Goal: Information Seeking & Learning: Learn about a topic

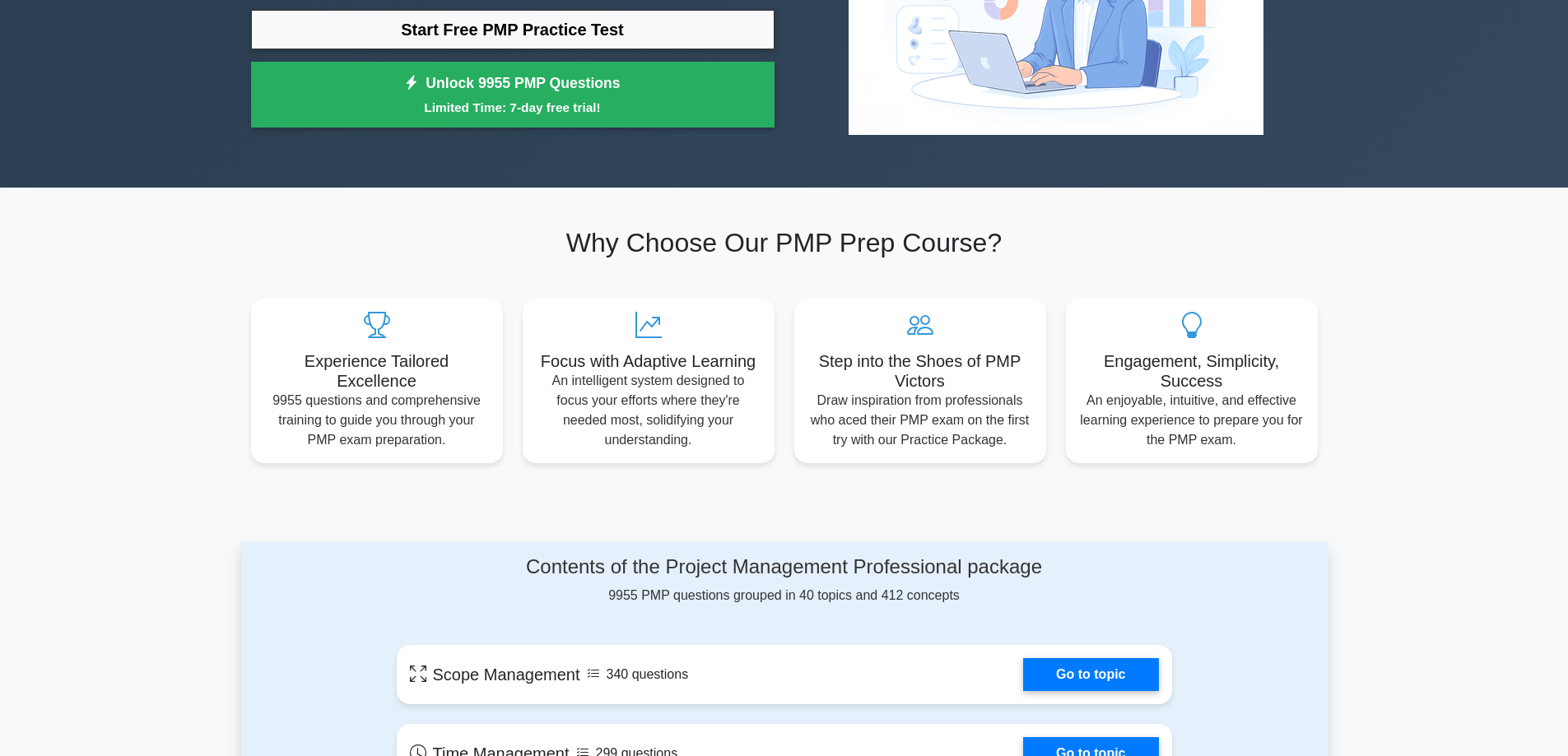
scroll to position [740, 0]
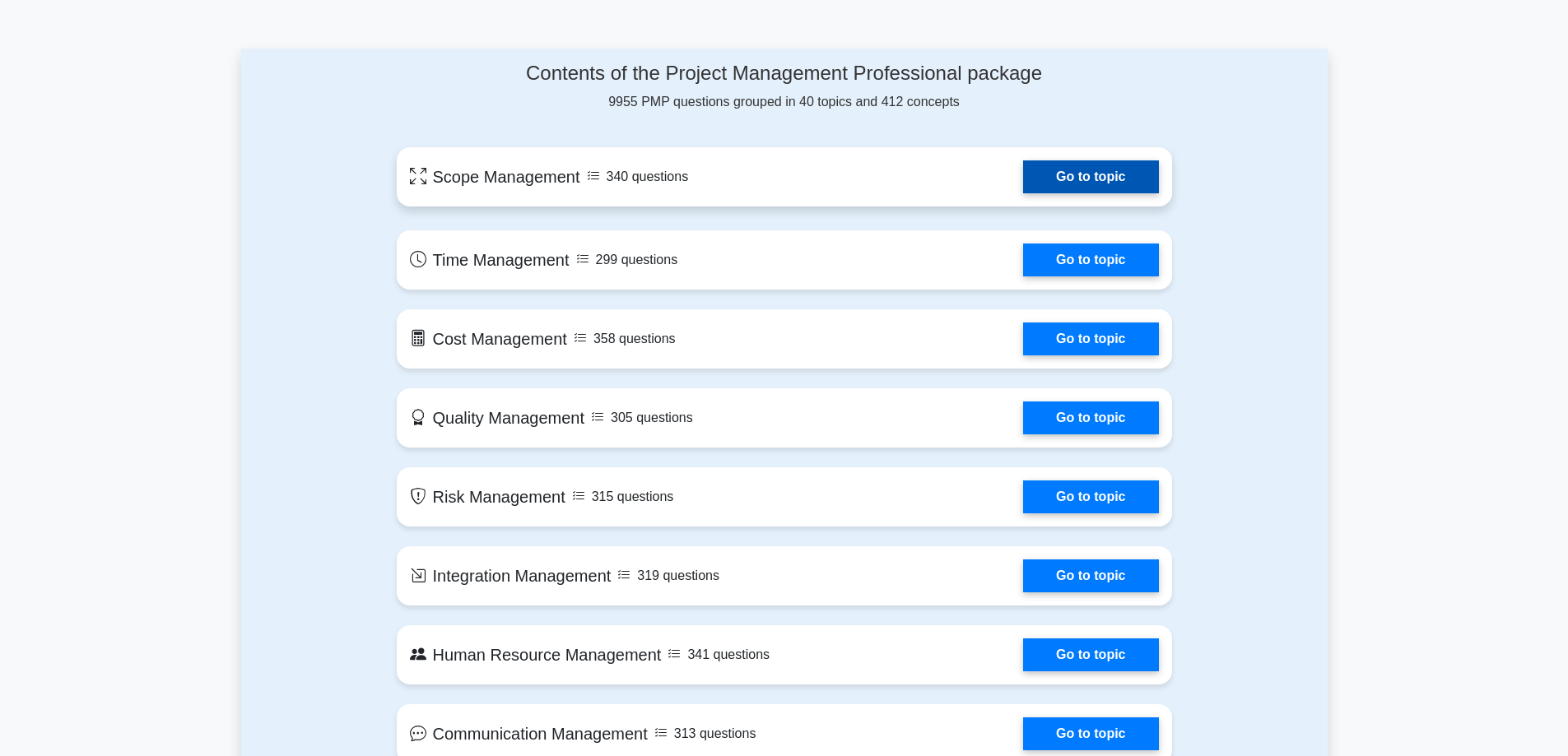
click at [1075, 174] on link "Go to topic" at bounding box center [1090, 177] width 135 height 33
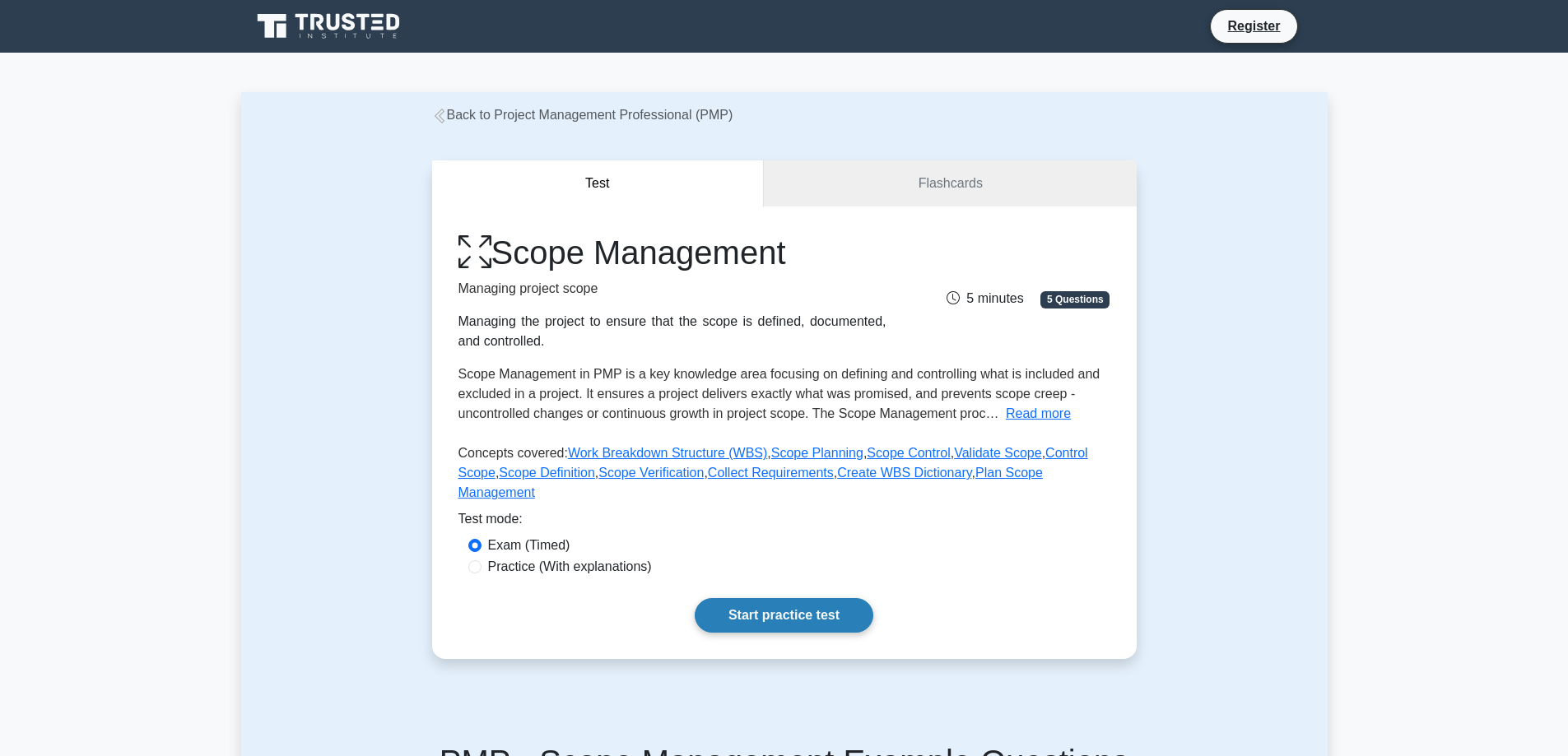
click at [809, 598] on link "Start practice test" at bounding box center [784, 615] width 179 height 35
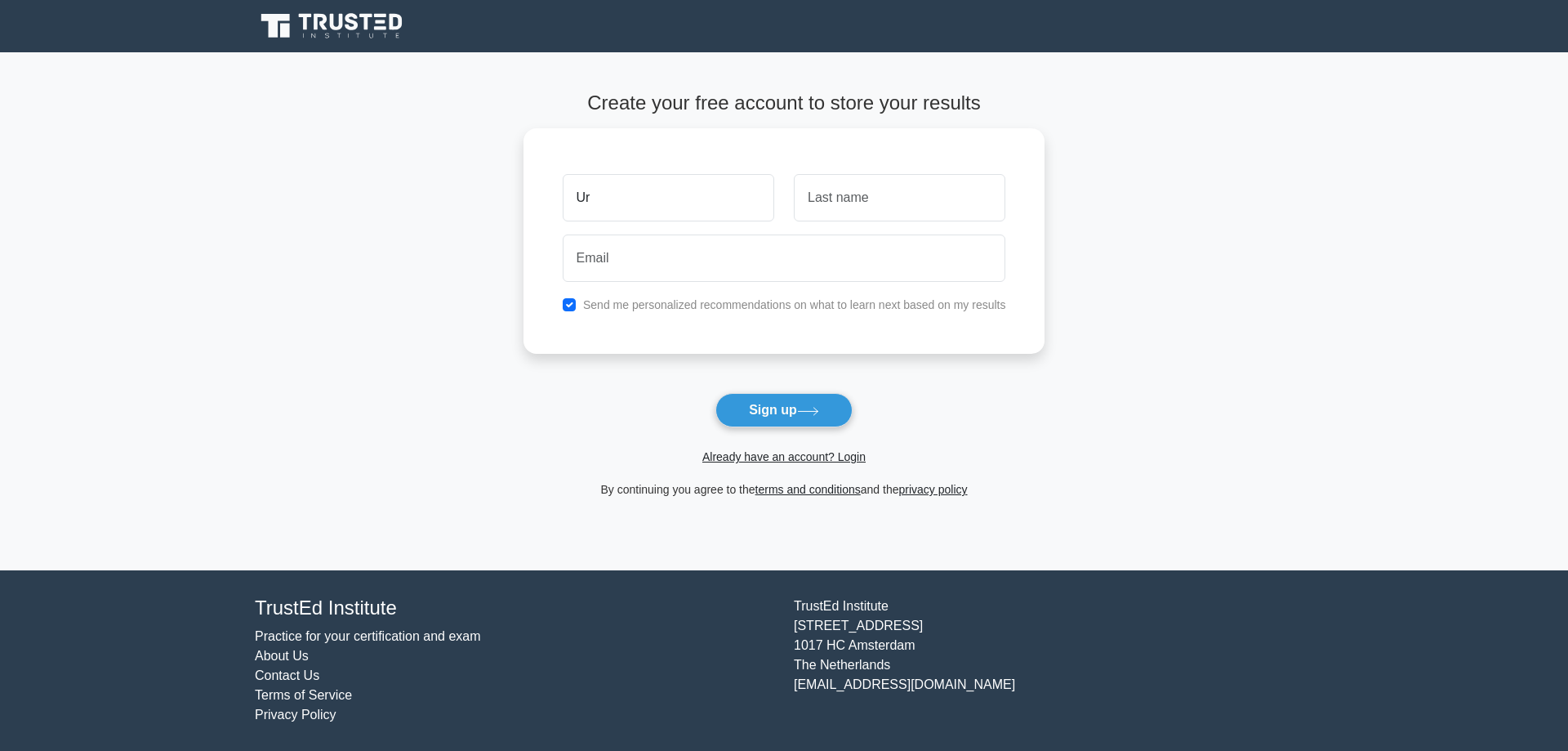
type input "U"
type input "Irene"
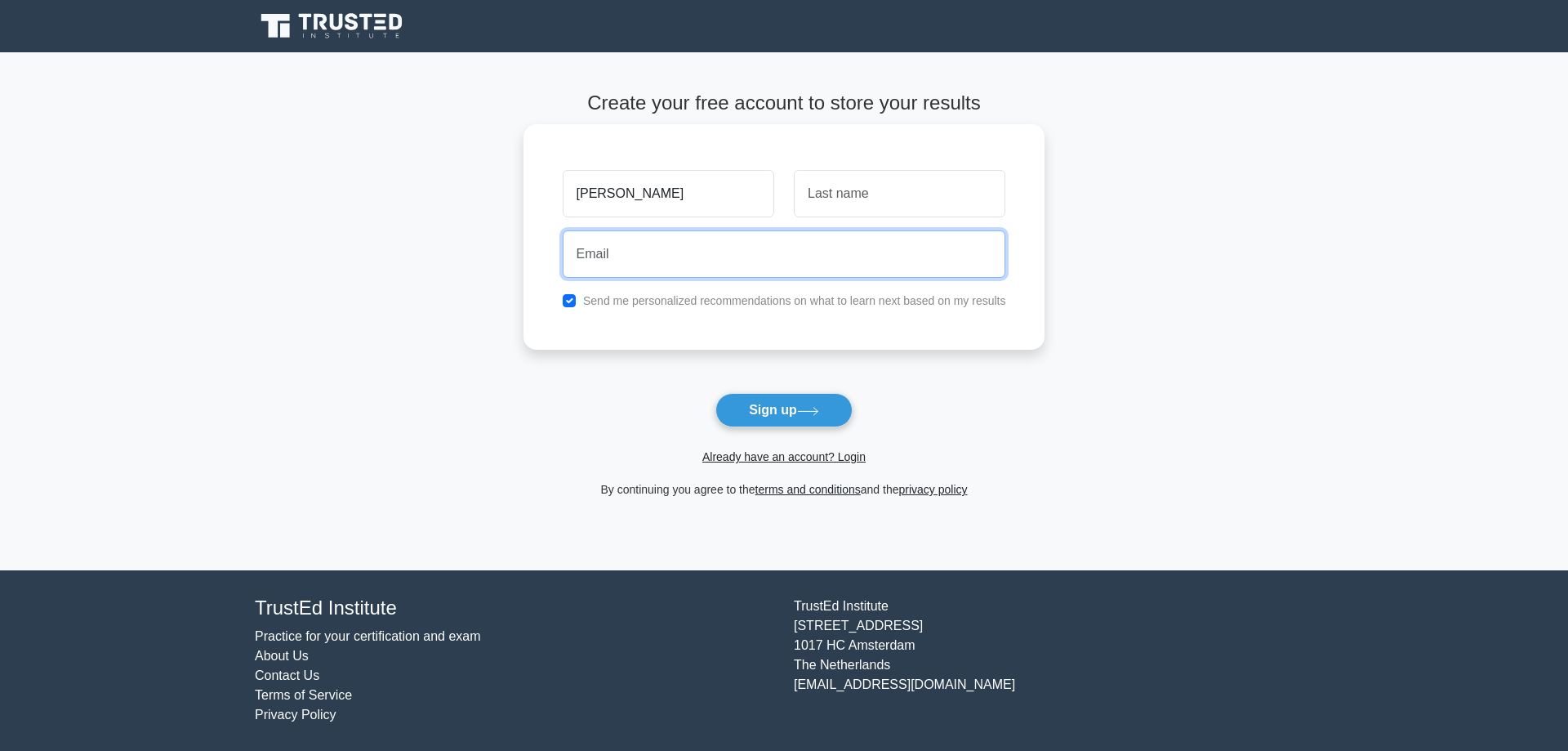
click at [625, 238] on input "email" at bounding box center [784, 254] width 444 height 47
type input "ichua@richmond.ca"
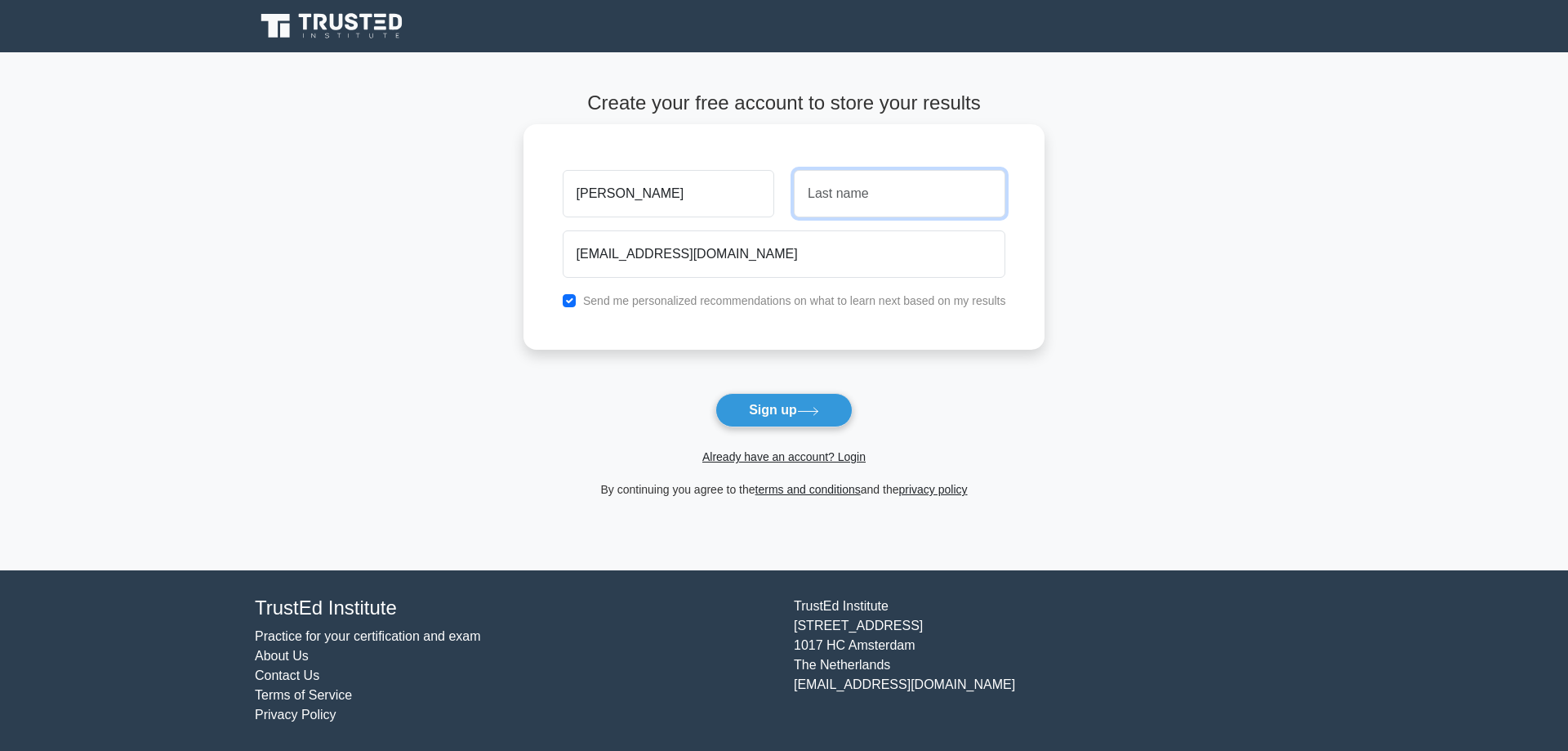
click at [898, 205] on input "text" at bounding box center [900, 193] width 212 height 47
type input "c"
type input "C"
click at [807, 410] on icon at bounding box center [808, 411] width 23 height 9
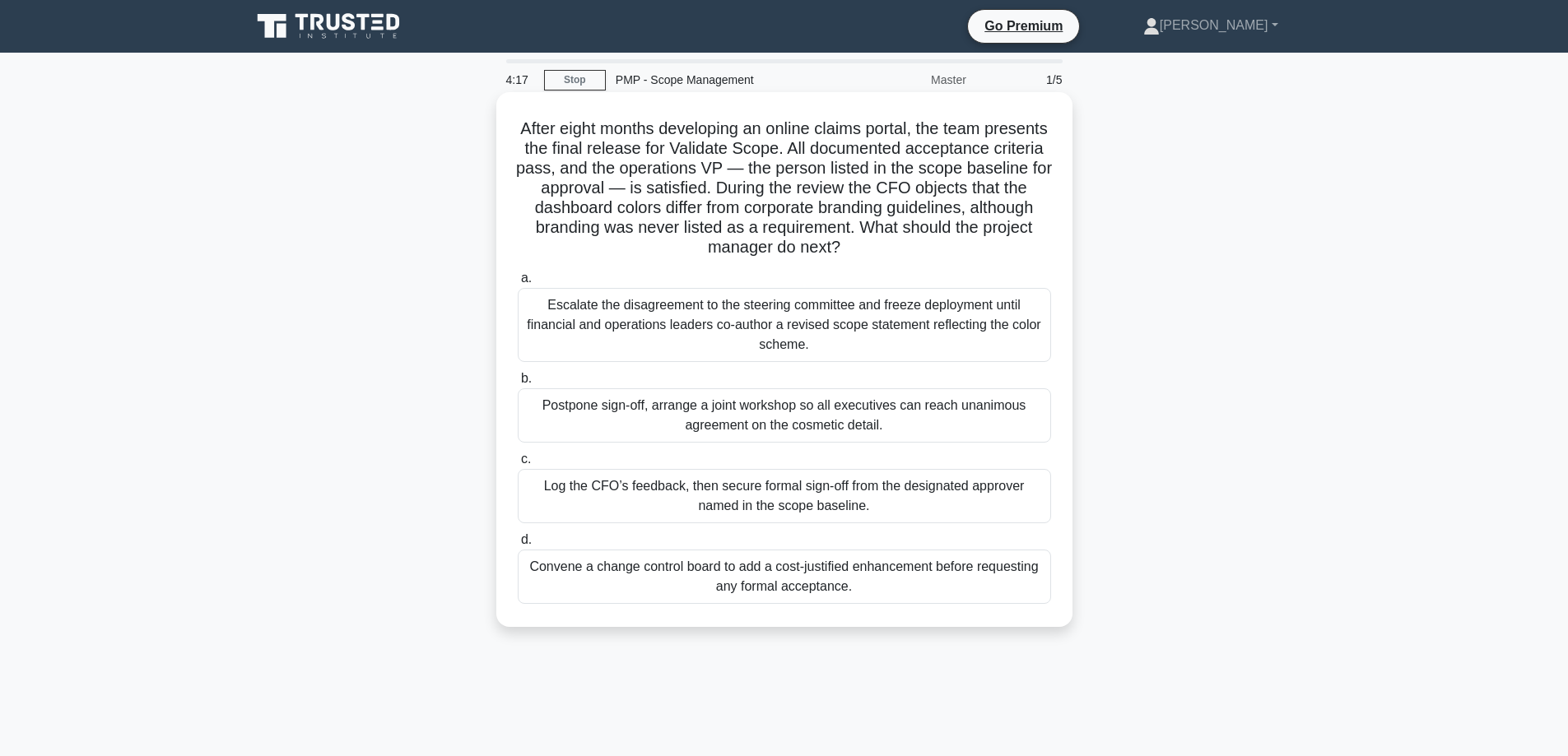
scroll to position [132, 0]
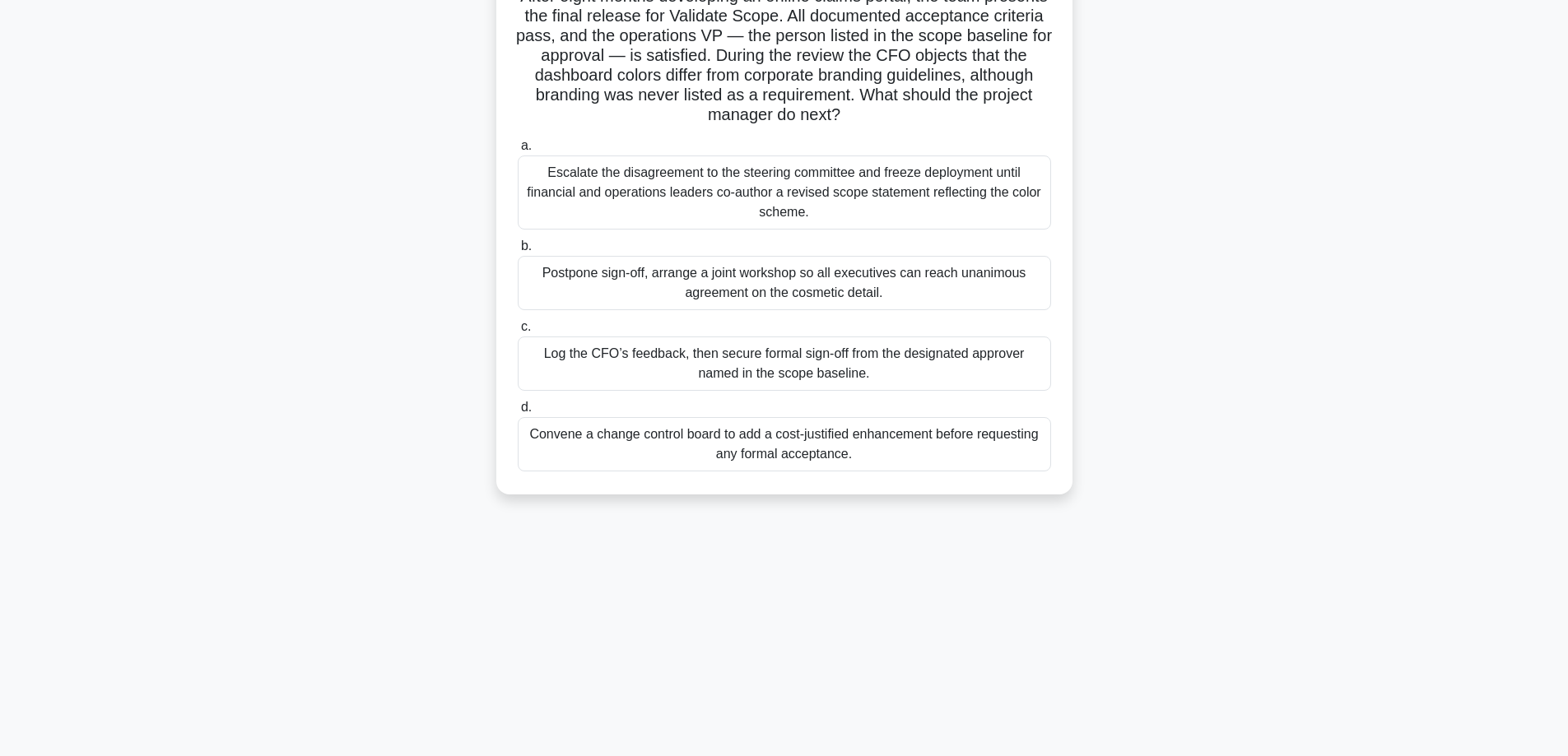
click at [833, 379] on div "Log the CFO’s feedback, then secure formal sign-off from the designated approve…" at bounding box center [784, 363] width 533 height 54
click at [517, 333] on input "c. Log the CFO’s feedback, then secure formal sign-off from the designated appr…" at bounding box center [517, 327] width 0 height 11
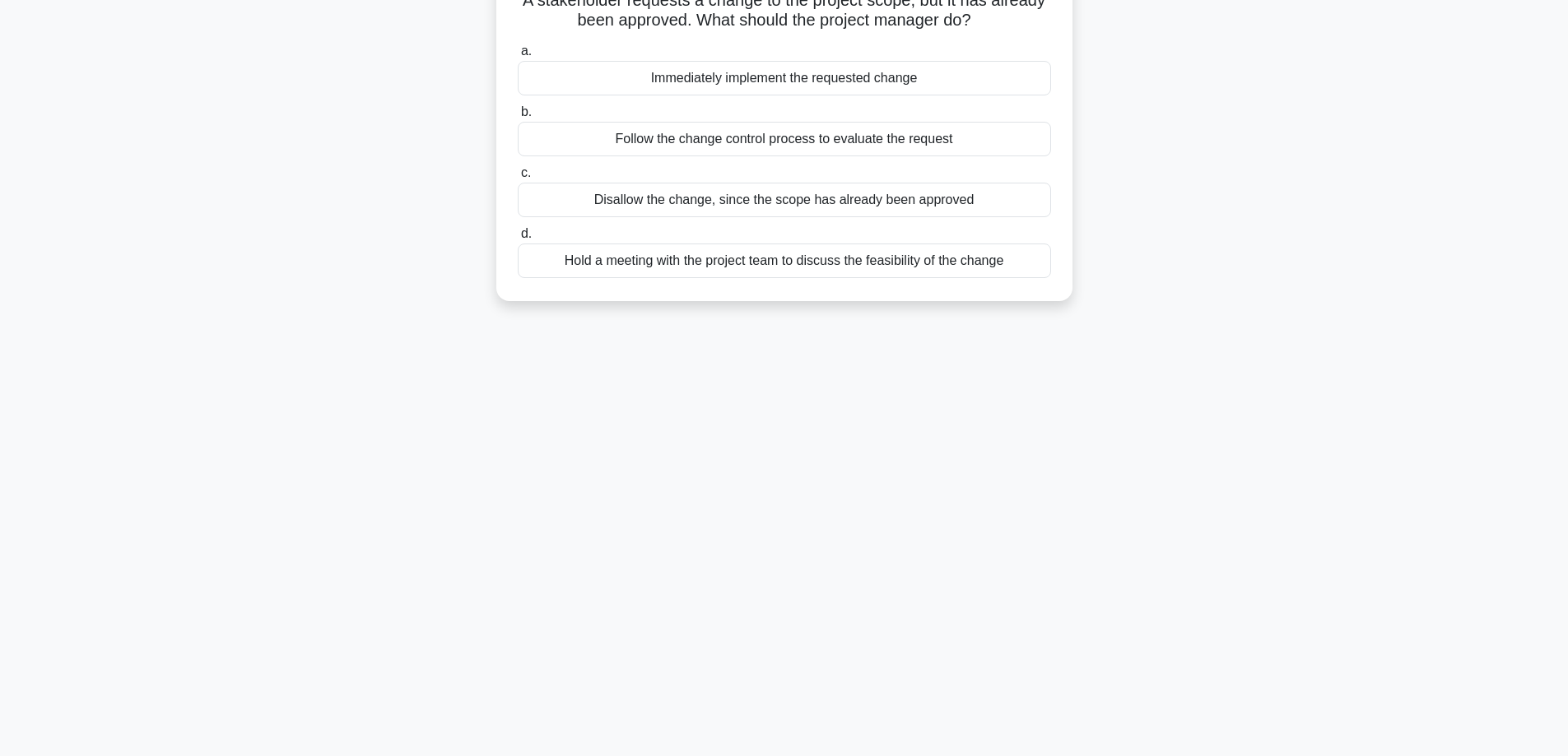
scroll to position [0, 0]
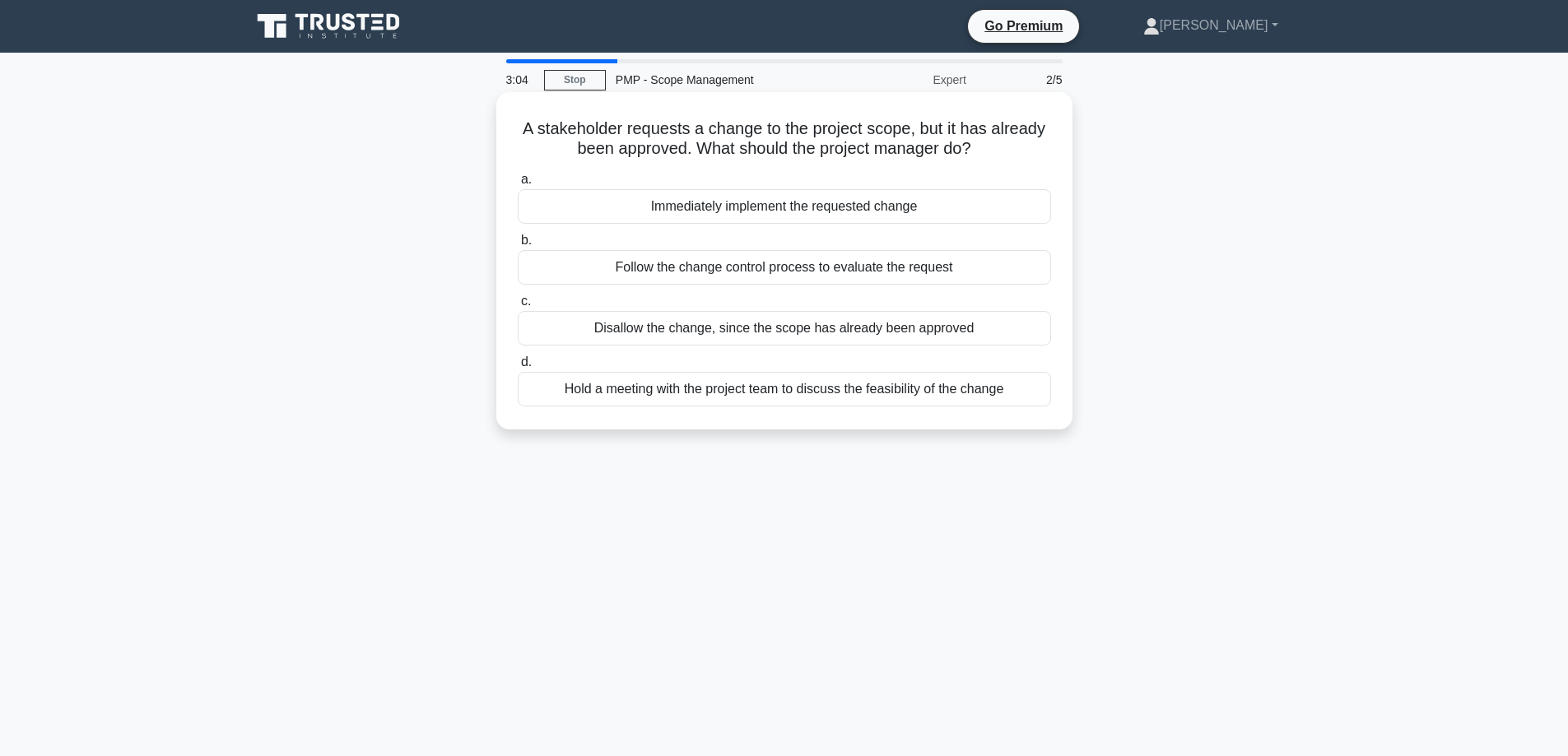
click at [896, 270] on div "Follow the change control process to evaluate the request" at bounding box center [784, 266] width 533 height 35
click at [517, 246] on input "b. Follow the change control process to evaluate the request" at bounding box center [517, 240] width 0 height 11
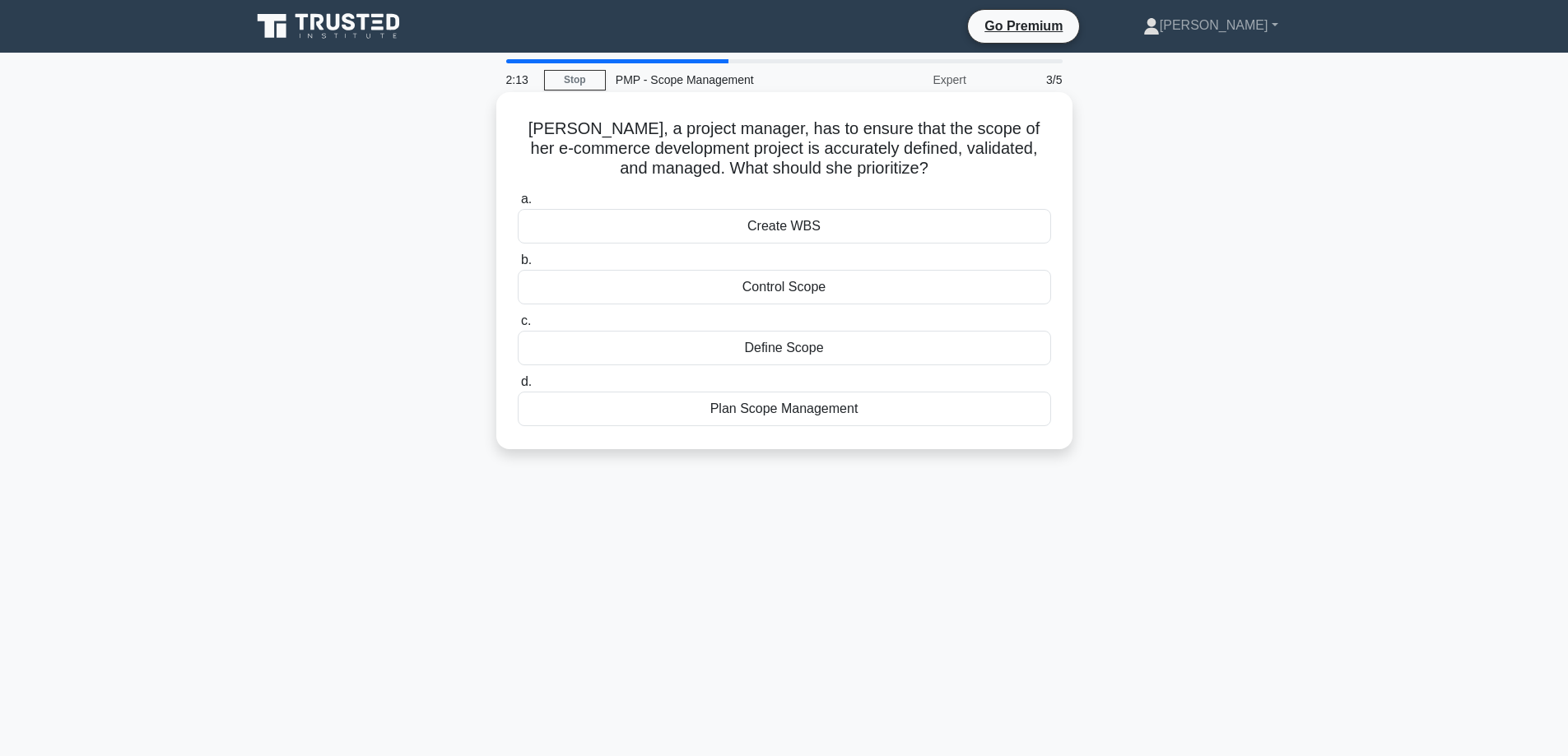
click at [814, 345] on div "Define Scope" at bounding box center [784, 347] width 533 height 35
click at [517, 327] on input "c. Define Scope" at bounding box center [517, 321] width 0 height 11
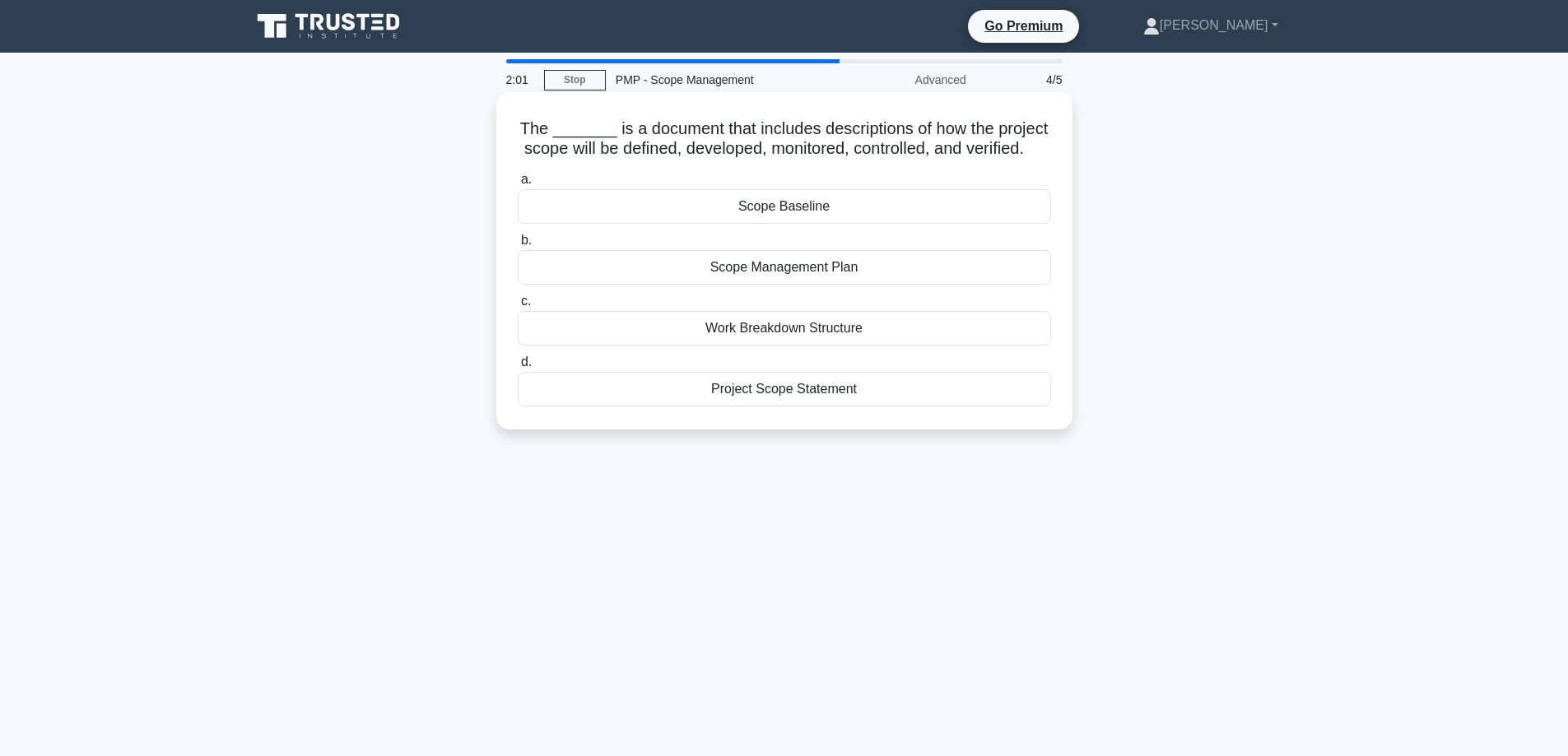
click at [823, 284] on div "Scope Management Plan" at bounding box center [784, 266] width 533 height 35
click at [517, 246] on input "b. Scope Management Plan" at bounding box center [517, 240] width 0 height 11
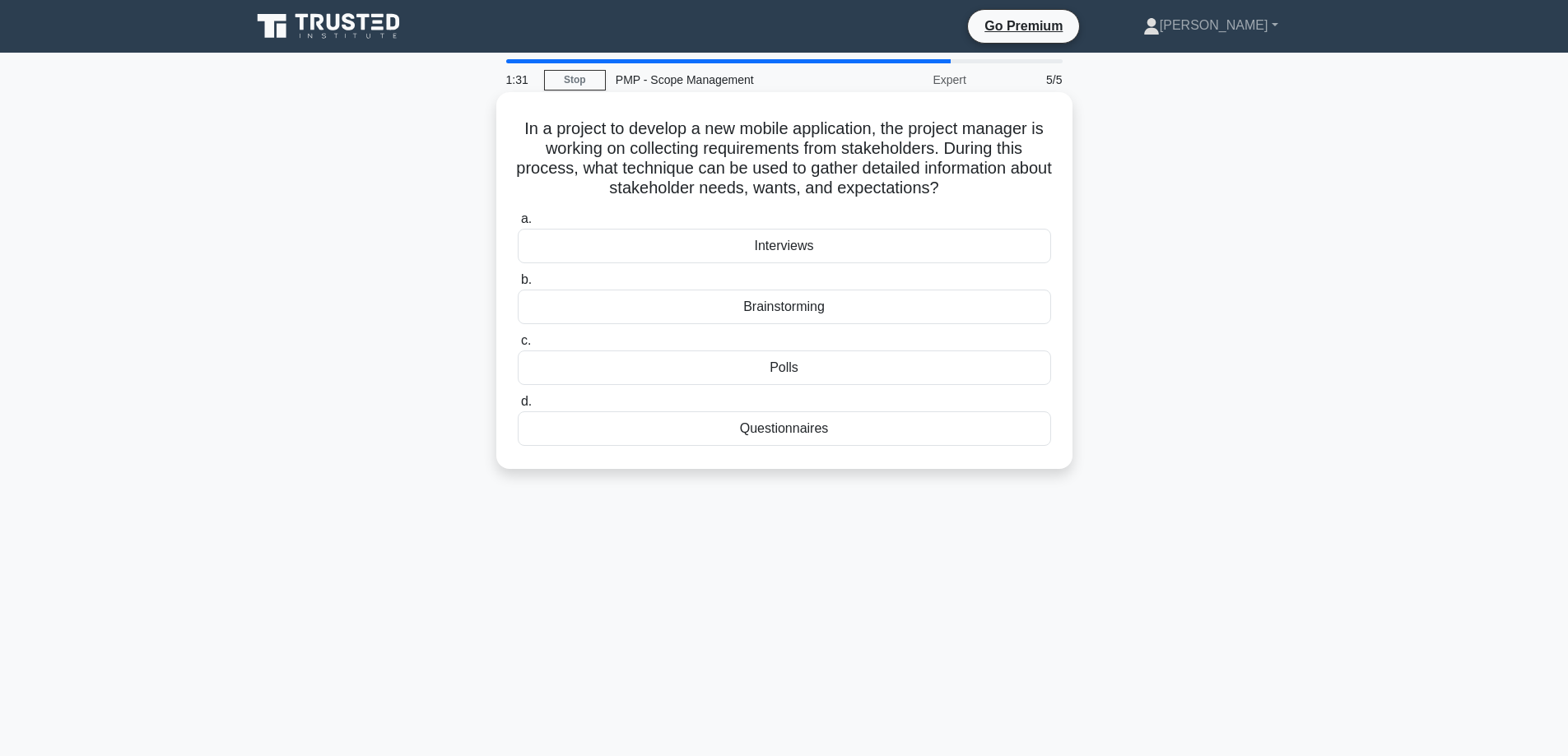
click at [799, 248] on div "Interviews" at bounding box center [784, 246] width 533 height 35
click at [517, 225] on input "a. Interviews" at bounding box center [517, 219] width 0 height 11
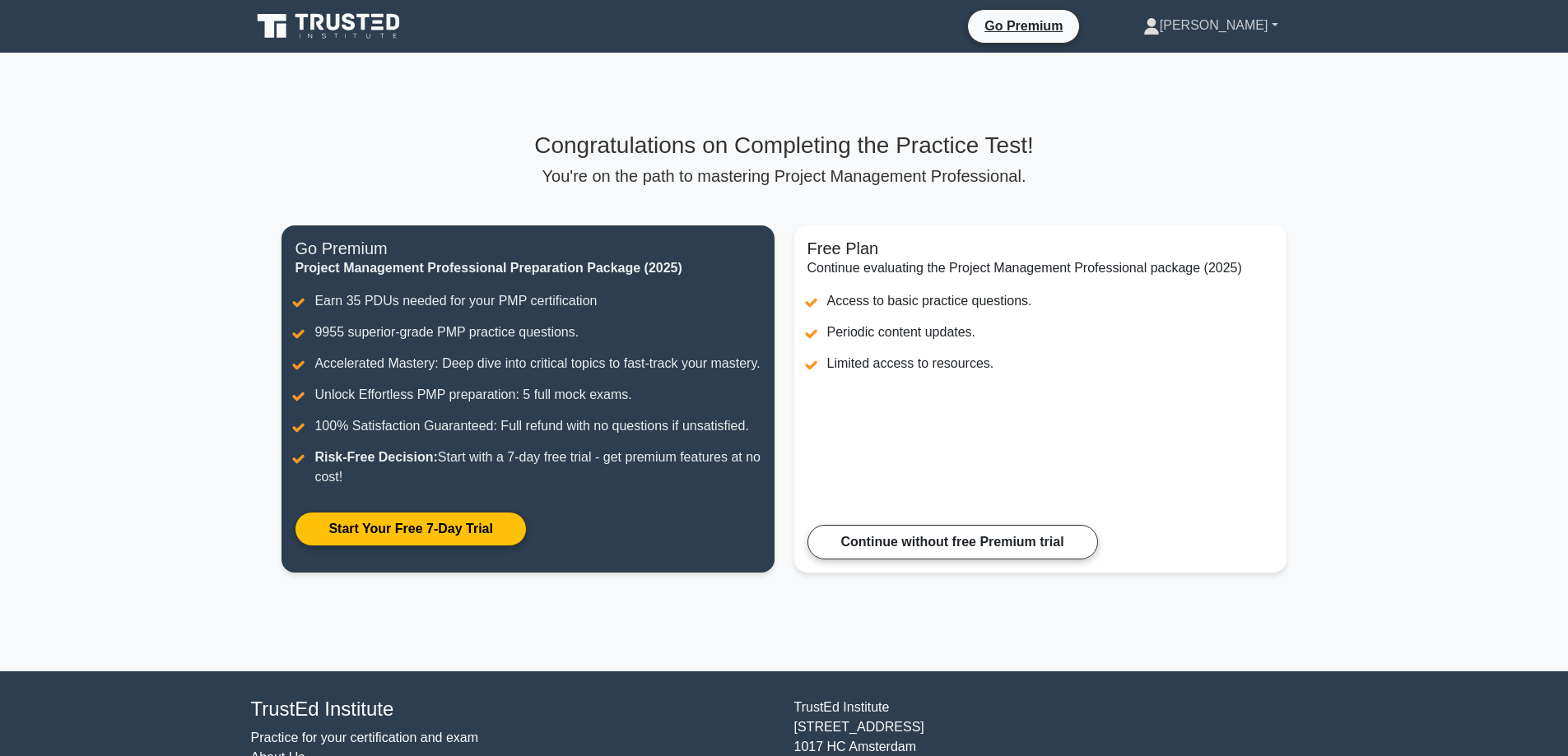
click at [1258, 28] on link "[PERSON_NAME]" at bounding box center [1211, 25] width 214 height 33
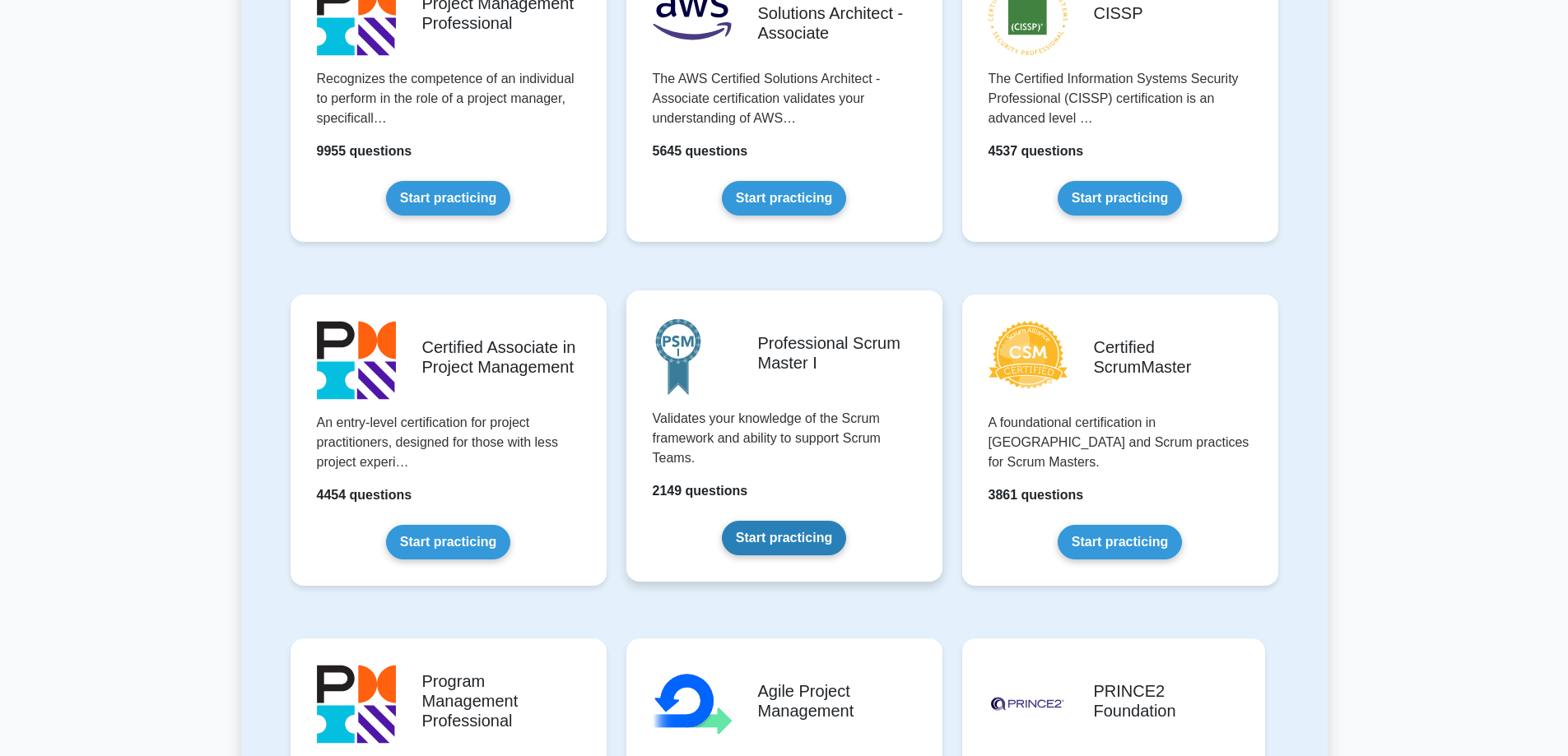
scroll to position [247, 0]
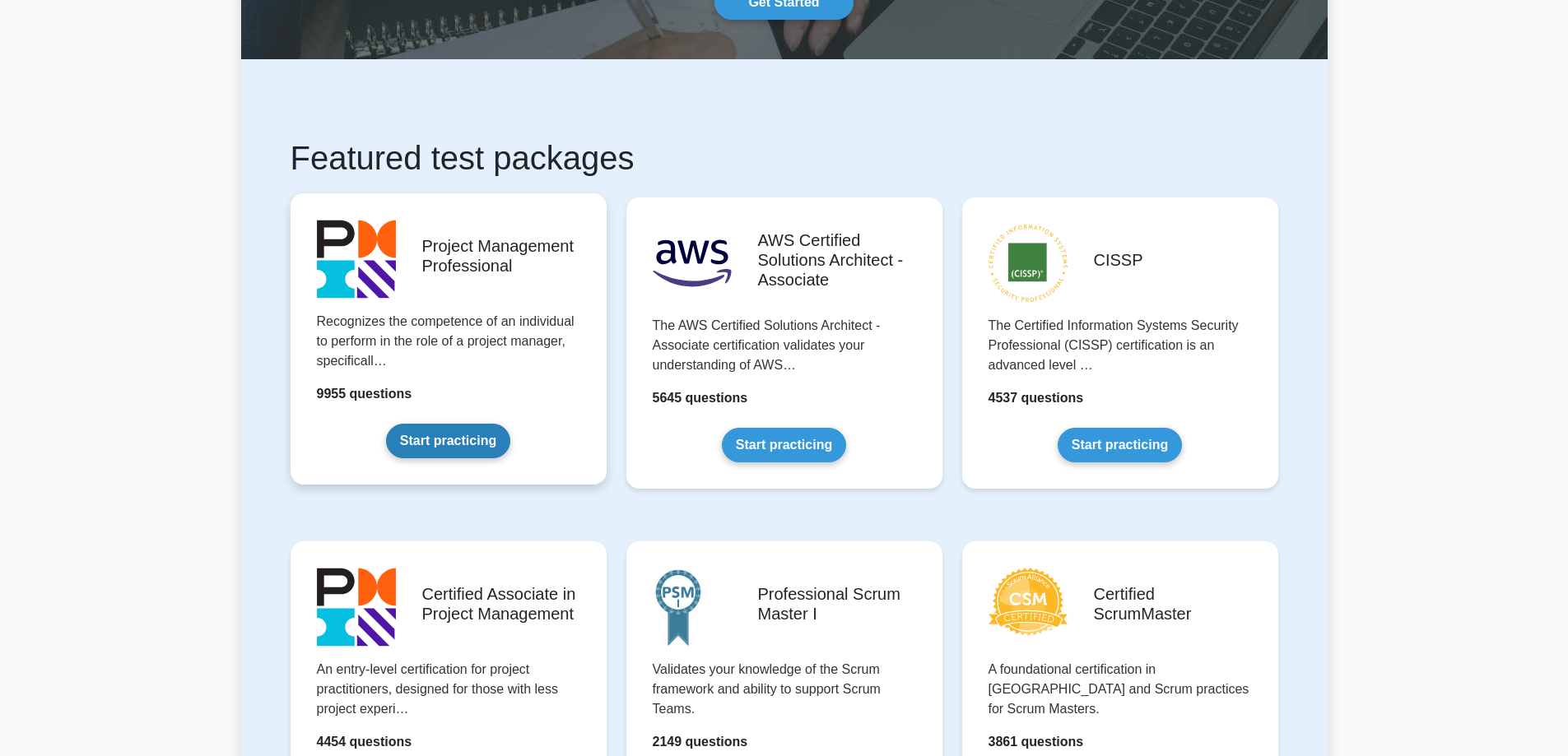
click at [442, 438] on link "Start practicing" at bounding box center [448, 440] width 124 height 35
